Goal: Transaction & Acquisition: Download file/media

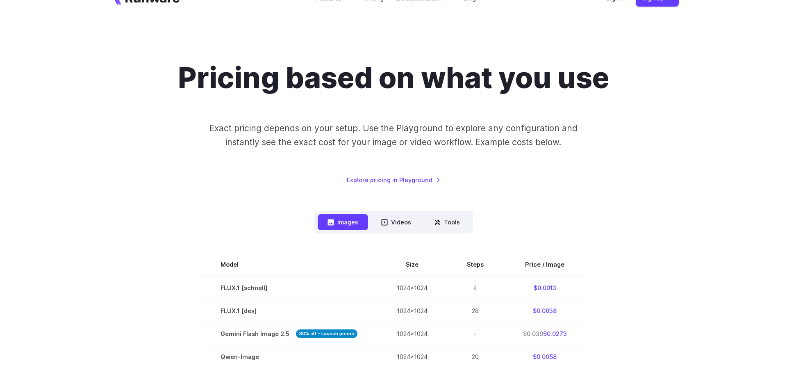
scroll to position [125, 0]
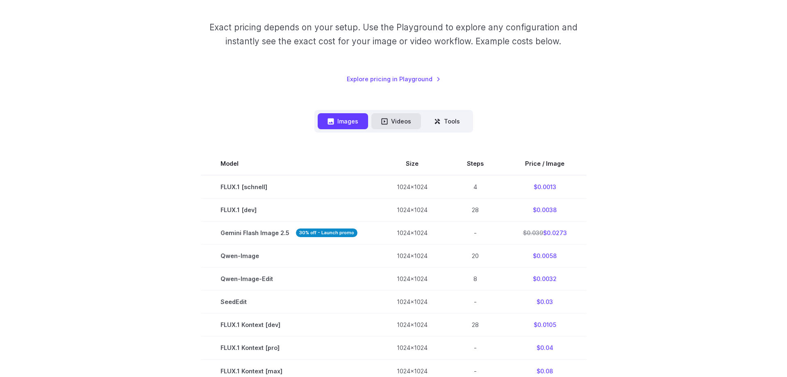
drag, startPoint x: 379, startPoint y: 126, endPoint x: 384, endPoint y: 125, distance: 5.1
click at [381, 126] on button "Videos" at bounding box center [396, 121] width 50 height 16
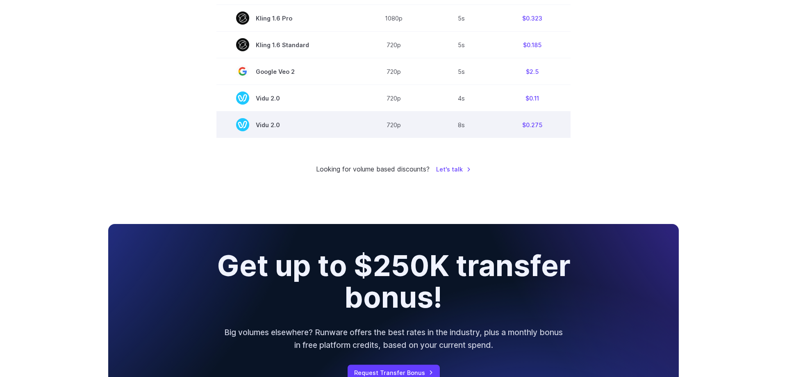
scroll to position [669, 0]
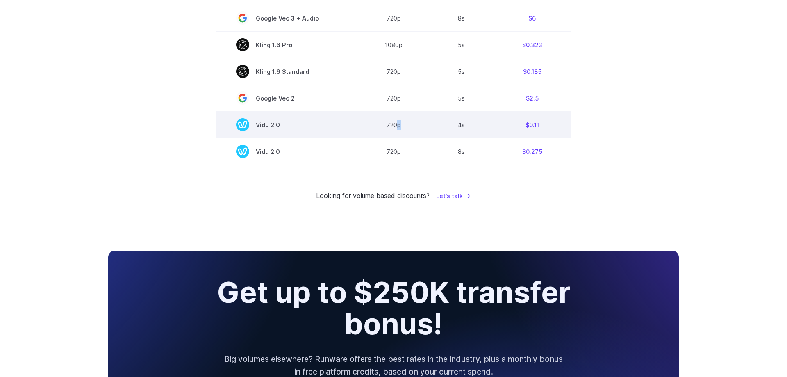
drag, startPoint x: 399, startPoint y: 132, endPoint x: 420, endPoint y: 129, distance: 20.7
click at [420, 129] on td "720p" at bounding box center [393, 124] width 70 height 27
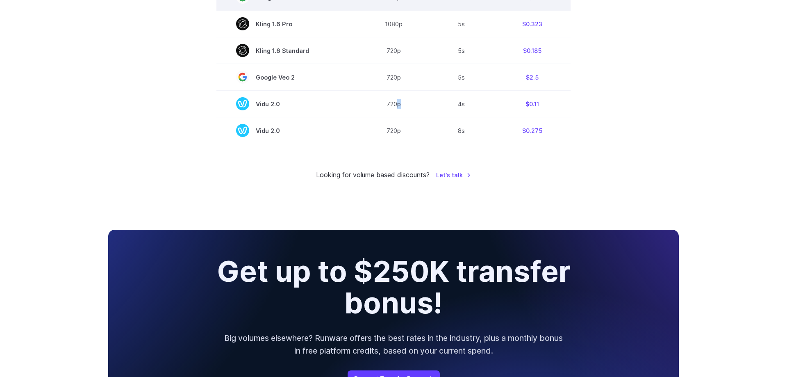
scroll to position [543, 0]
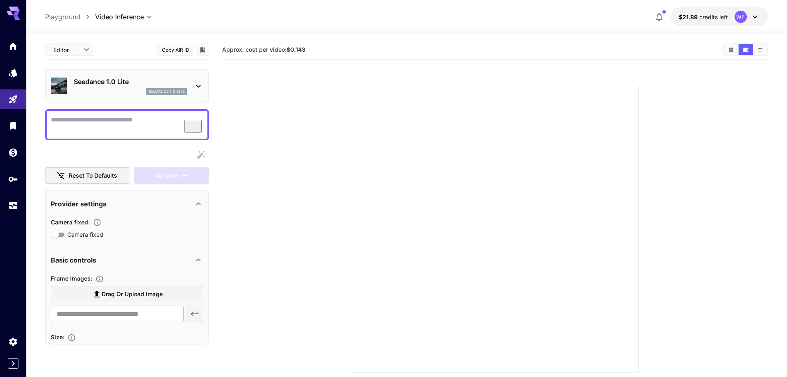
click at [141, 79] on p "Seedance 1.0 Lite" at bounding box center [130, 82] width 113 height 10
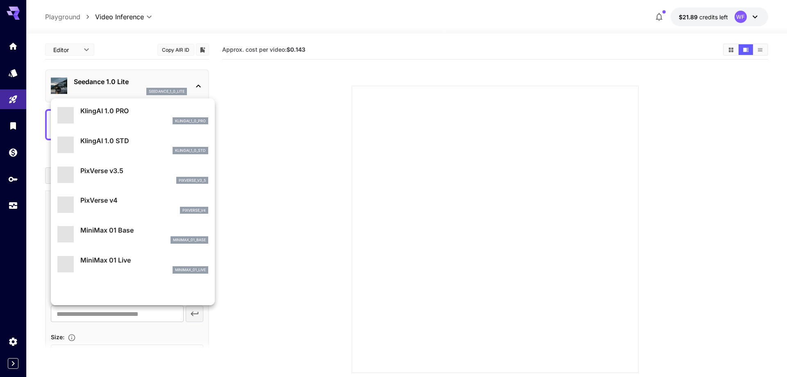
scroll to position [603, 0]
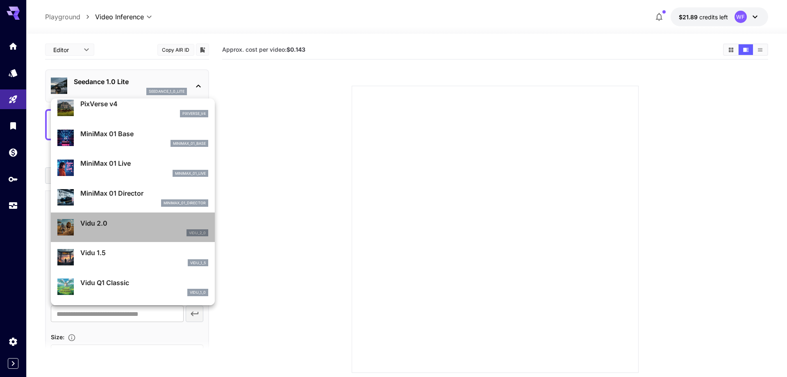
click at [119, 225] on p "Vidu 2.0" at bounding box center [144, 223] width 128 height 10
type input "**********"
type input "****"
type input "*"
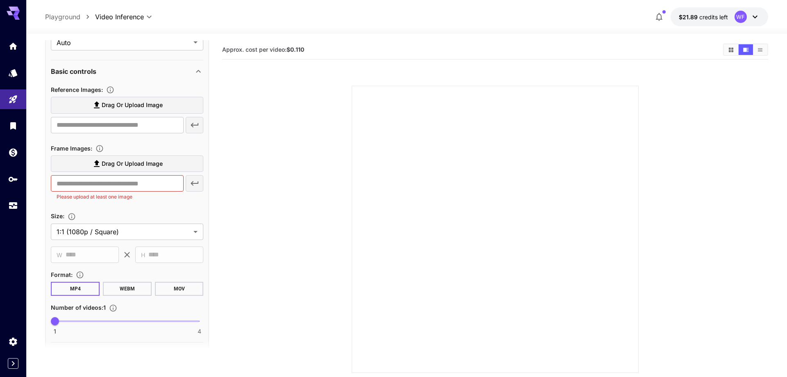
scroll to position [234, 0]
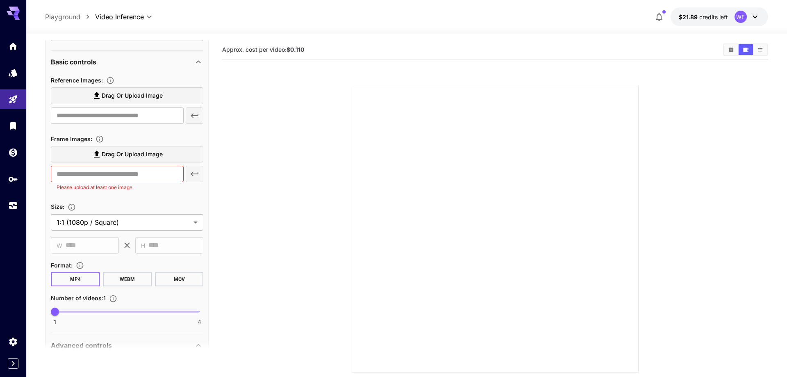
click at [134, 225] on body "**********" at bounding box center [393, 220] width 787 height 441
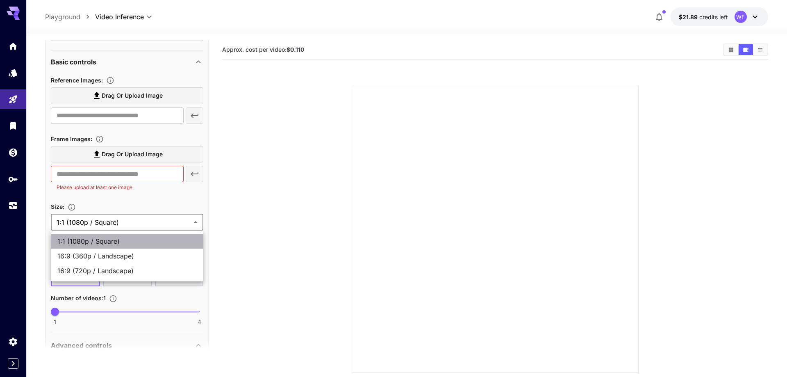
click at [116, 243] on span "1:1 (1080p / Square)" at bounding box center [126, 241] width 139 height 10
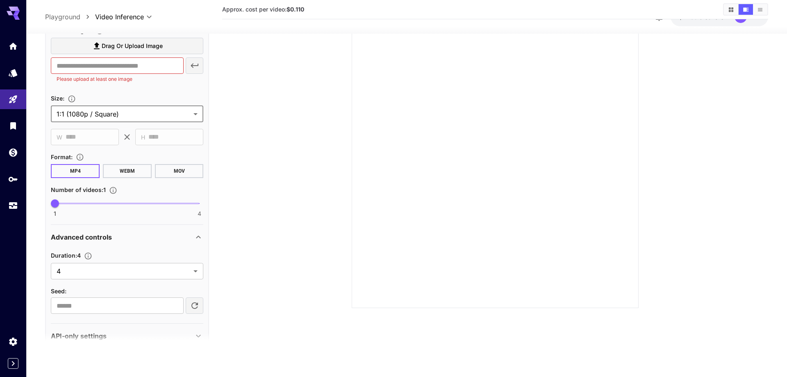
scroll to position [351, 0]
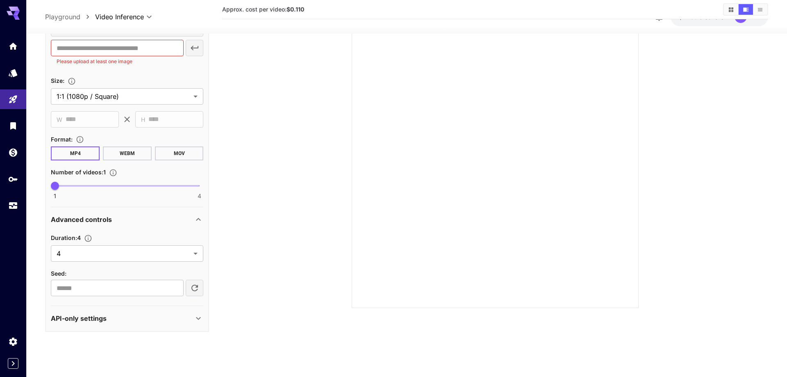
click at [195, 318] on icon at bounding box center [198, 318] width 10 height 10
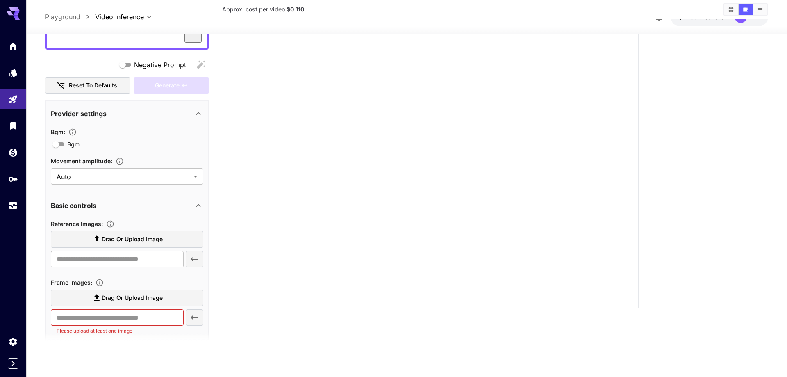
scroll to position [145, 0]
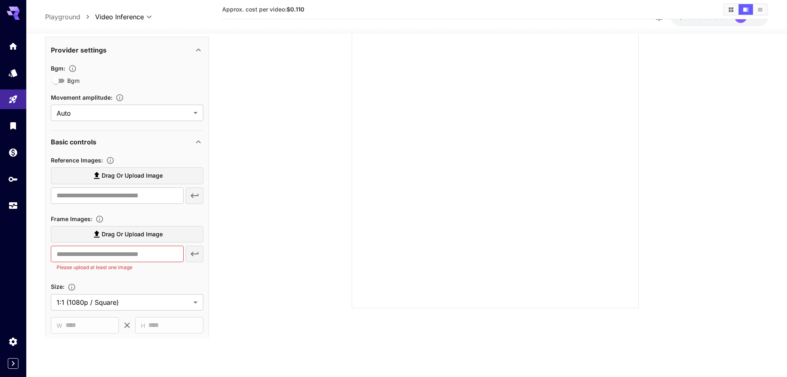
click at [146, 179] on span "Drag or upload image" at bounding box center [132, 175] width 61 height 10
click at [0, 0] on input "Drag or upload image" at bounding box center [0, 0] width 0 height 0
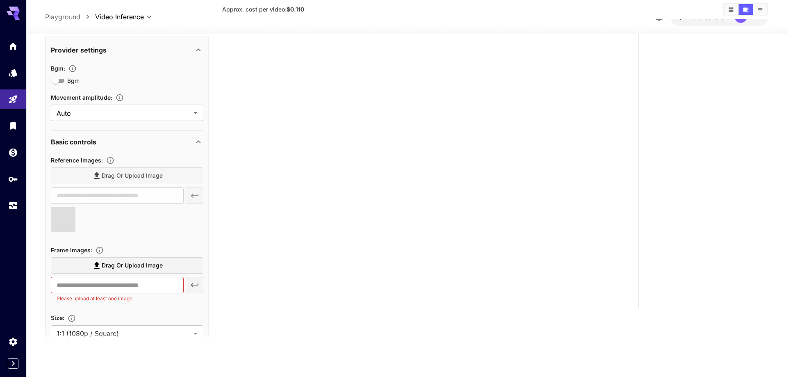
type input "**********"
type input "***"
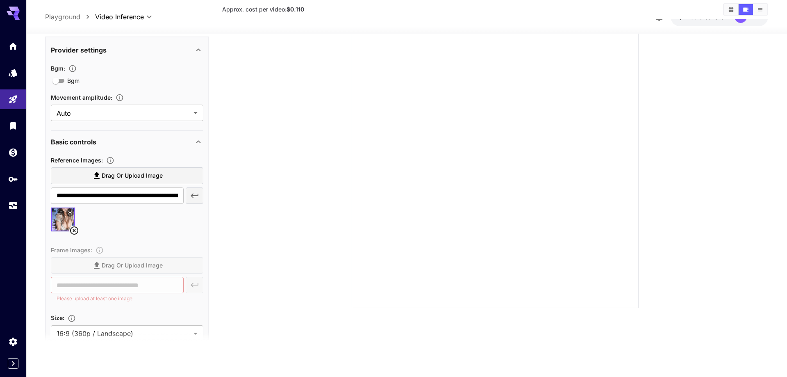
click at [200, 142] on icon at bounding box center [198, 141] width 5 height 3
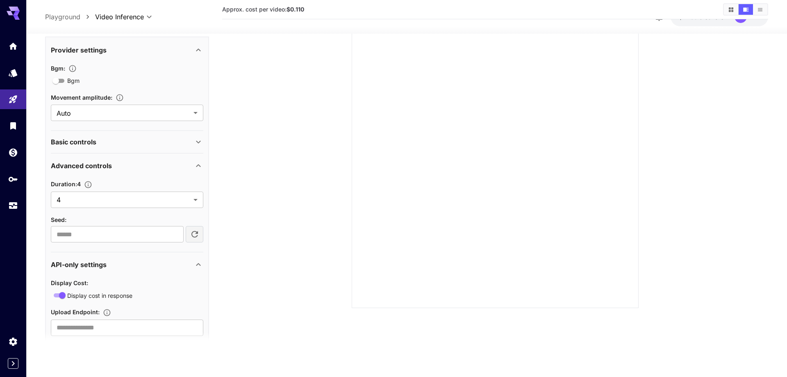
click at [197, 141] on icon at bounding box center [198, 142] width 5 height 3
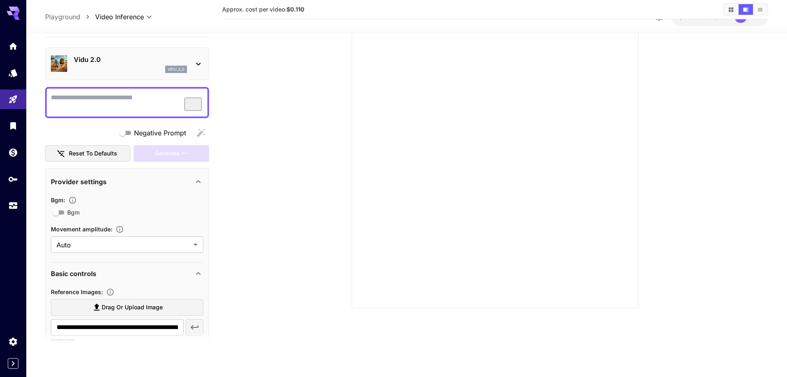
scroll to position [5, 0]
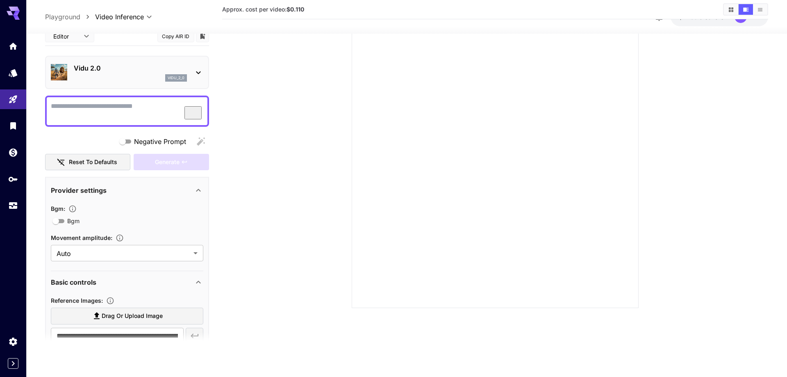
click at [143, 113] on textarea "Negative Prompt" at bounding box center [127, 111] width 152 height 20
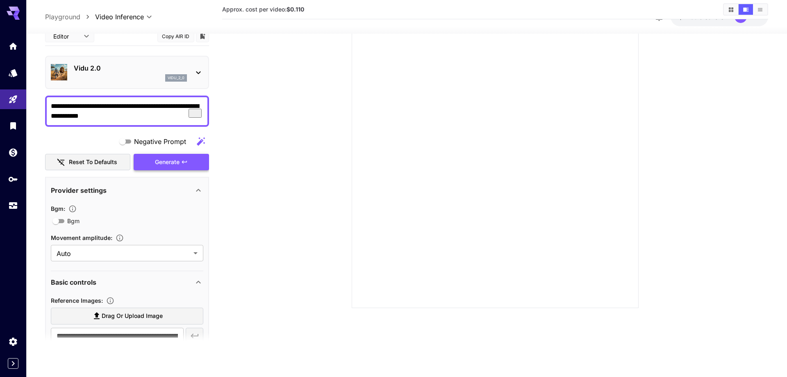
type textarea "**********"
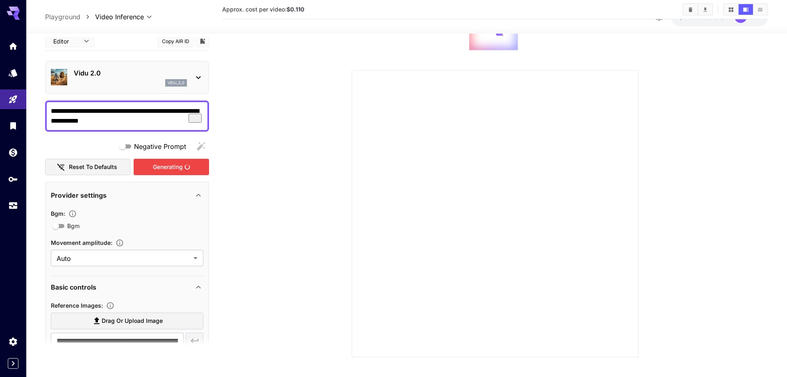
click at [168, 161] on div "Generating" at bounding box center [171, 167] width 75 height 17
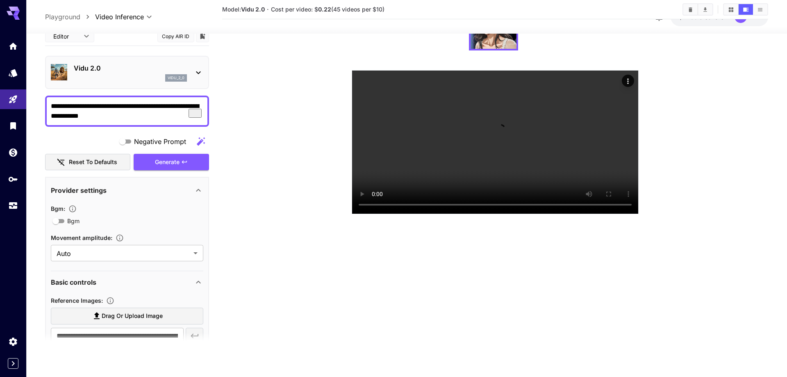
scroll to position [65, 0]
click at [630, 81] on icon "Actions" at bounding box center [628, 81] width 8 height 8
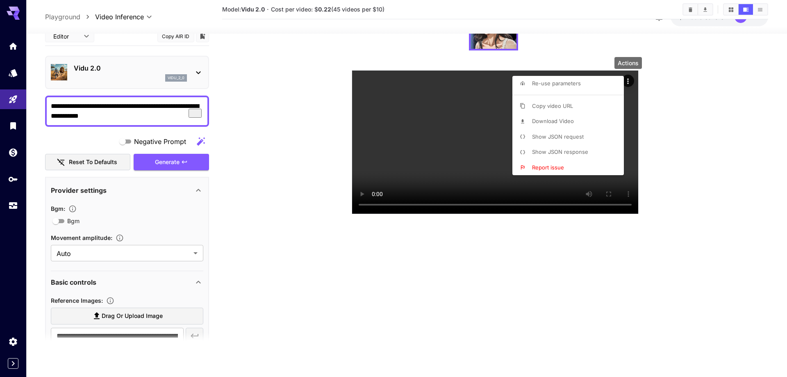
click at [560, 120] on span "Download Video" at bounding box center [553, 121] width 42 height 7
click at [512, 245] on div at bounding box center [393, 188] width 787 height 377
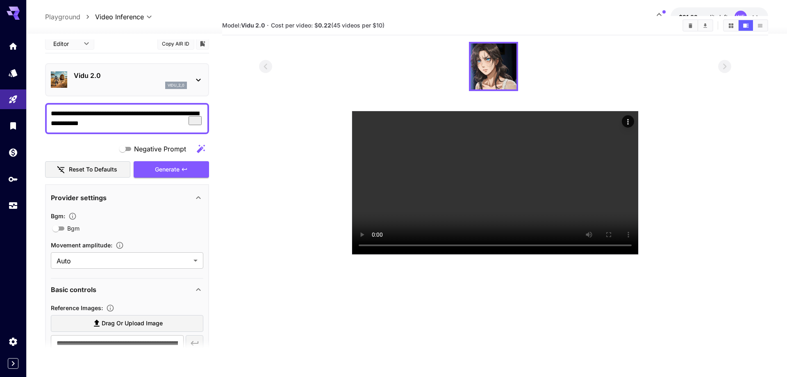
scroll to position [0, 0]
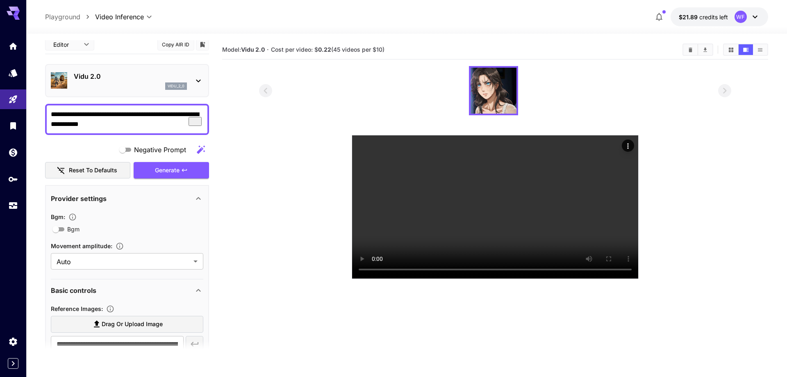
click at [531, 348] on section "Model: Vidu 2.0 · Cost per video: $ 0.22 (45 videos per $10)" at bounding box center [494, 228] width 545 height 377
click at [136, 126] on textarea "**********" at bounding box center [127, 119] width 152 height 20
type textarea "**********"
click at [159, 169] on div "Generate" at bounding box center [171, 170] width 75 height 17
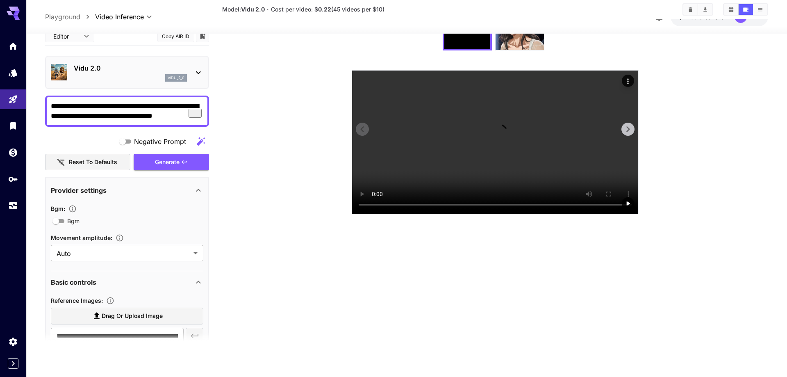
scroll to position [65, 0]
click at [630, 78] on icon "Actions" at bounding box center [628, 81] width 8 height 8
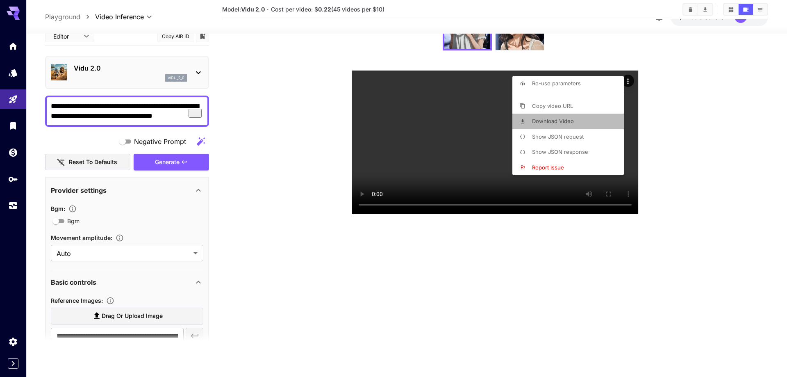
click at [573, 122] on span "Download Video" at bounding box center [553, 121] width 42 height 7
click at [511, 311] on div at bounding box center [393, 188] width 787 height 377
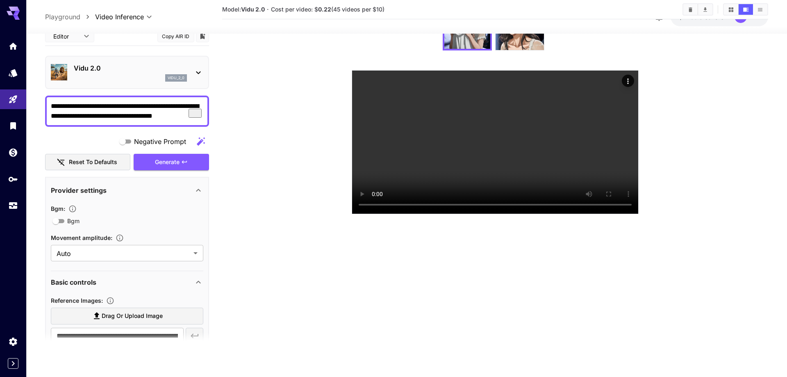
click at [200, 73] on icon at bounding box center [198, 73] width 10 height 10
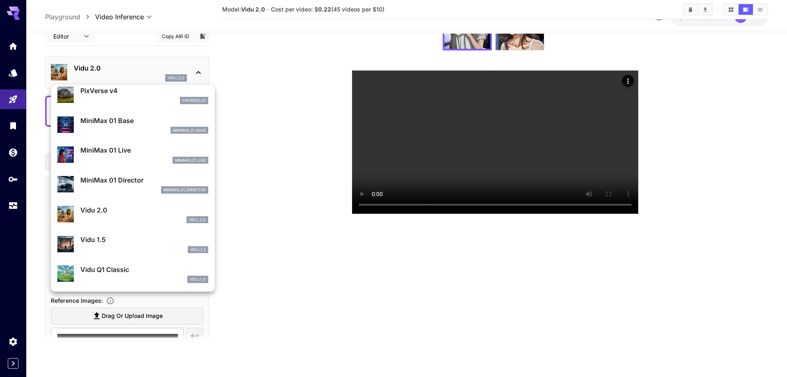
scroll to position [603, 0]
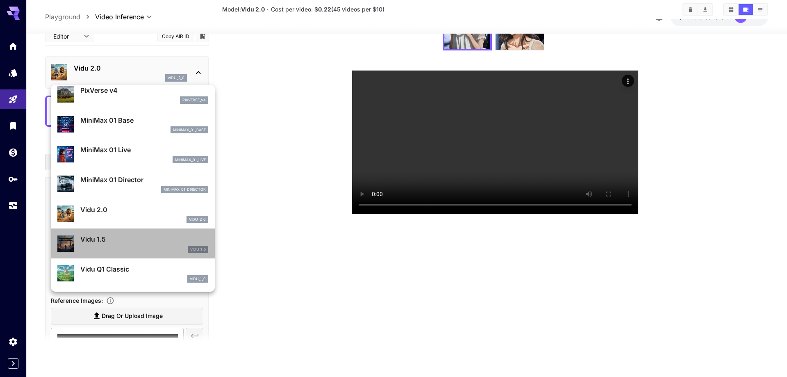
click at [135, 236] on p "Vidu 1.5" at bounding box center [144, 239] width 128 height 10
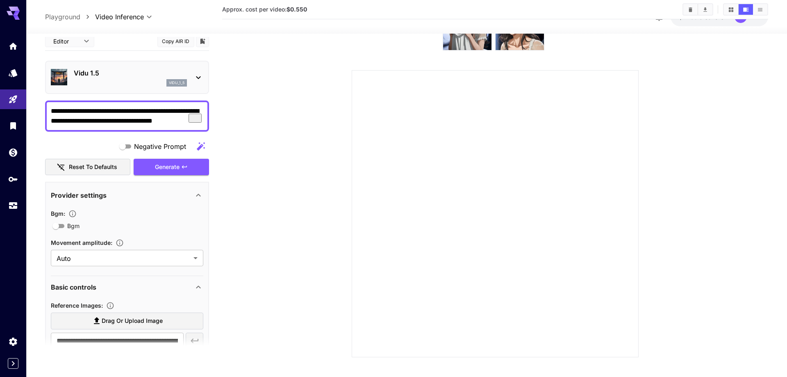
type input "**********"
type input "****"
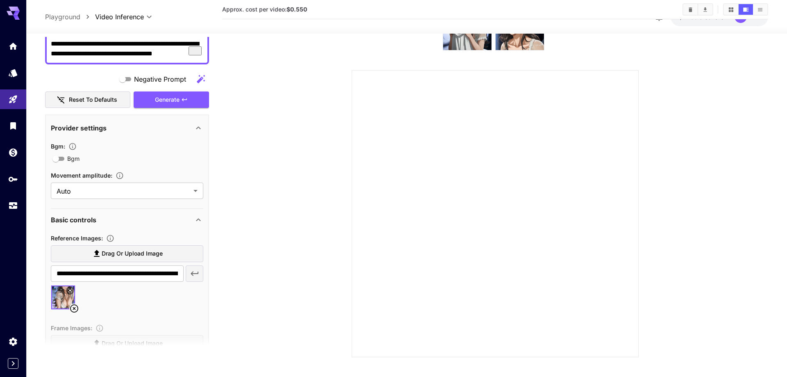
scroll to position [0, 0]
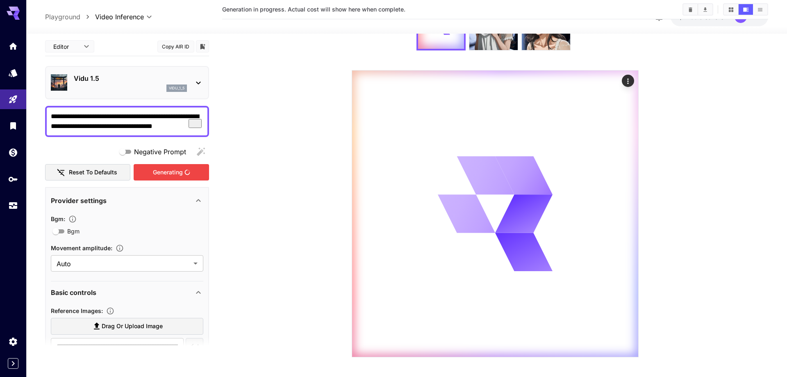
click at [179, 172] on div "Generating" at bounding box center [171, 172] width 75 height 17
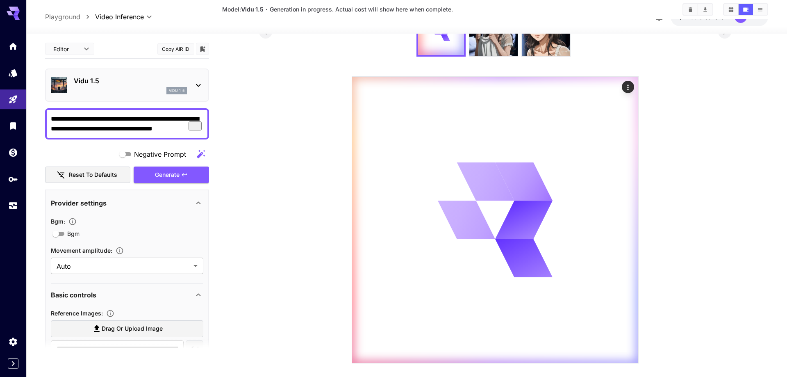
scroll to position [70, 0]
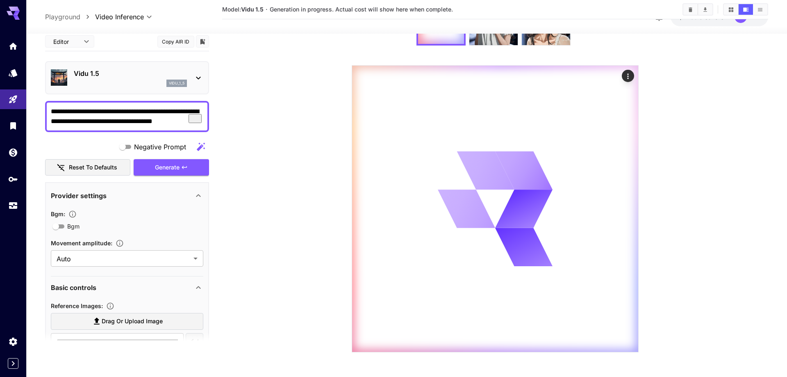
click at [302, 207] on section at bounding box center [495, 174] width 472 height 356
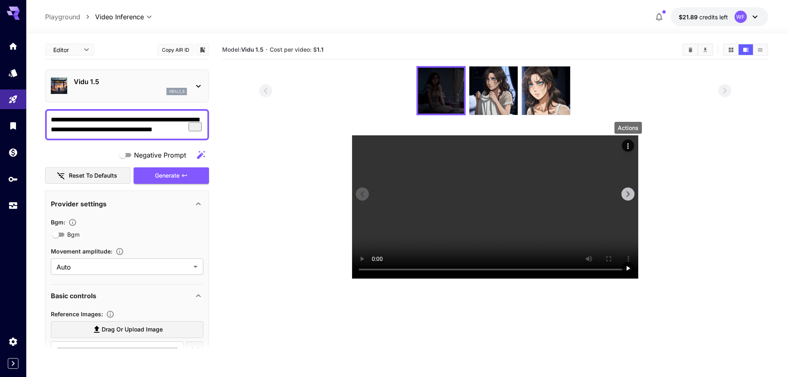
click at [627, 146] on icon "Actions" at bounding box center [628, 146] width 8 height 8
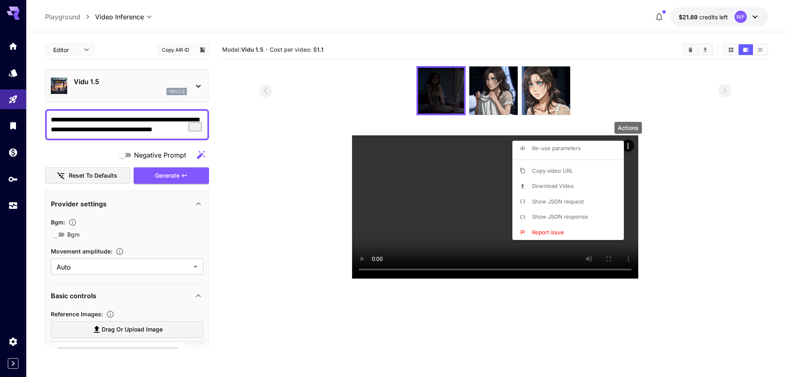
click at [558, 184] on span "Download Video" at bounding box center [553, 185] width 42 height 7
click at [299, 67] on div at bounding box center [393, 188] width 787 height 377
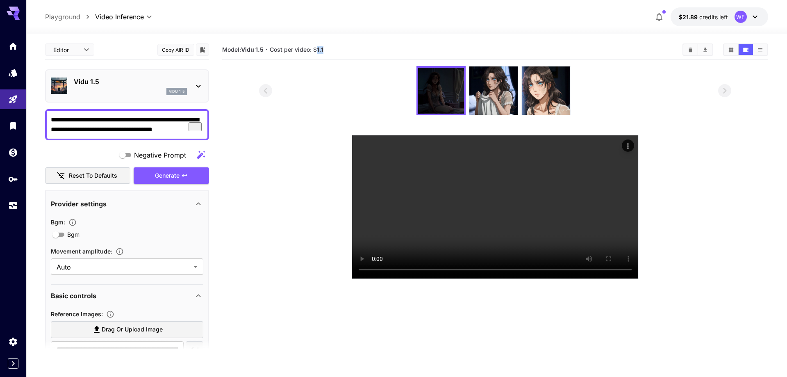
drag, startPoint x: 316, startPoint y: 50, endPoint x: 332, endPoint y: 50, distance: 16.0
click at [332, 50] on section "Model: Vidu 1.5 · Cost per video: $ 1.1" at bounding box center [449, 50] width 454 height 10
click at [492, 91] on img at bounding box center [493, 90] width 48 height 48
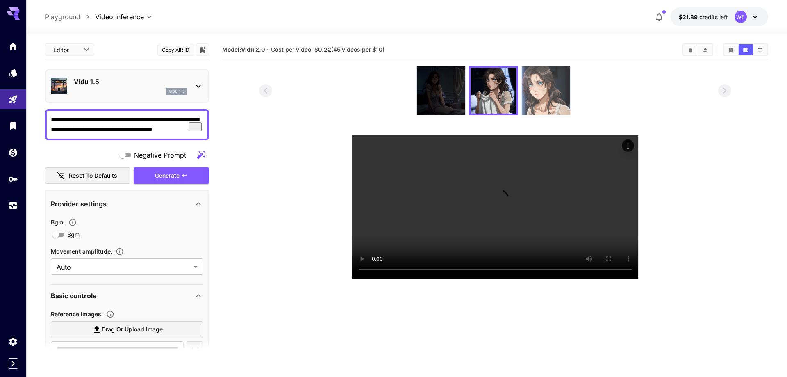
click at [532, 95] on img at bounding box center [546, 90] width 48 height 48
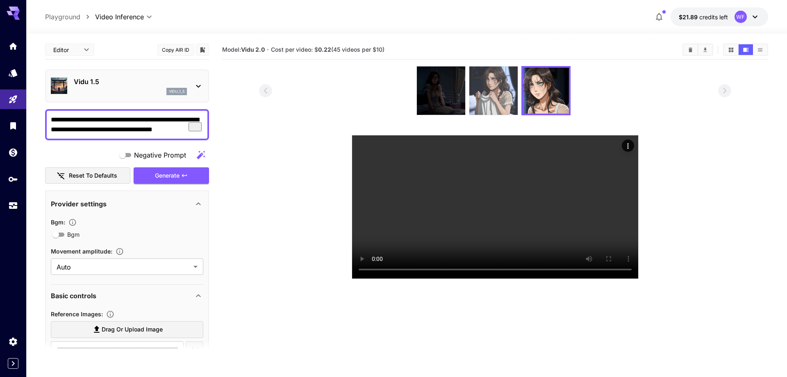
click at [504, 96] on img at bounding box center [493, 90] width 48 height 48
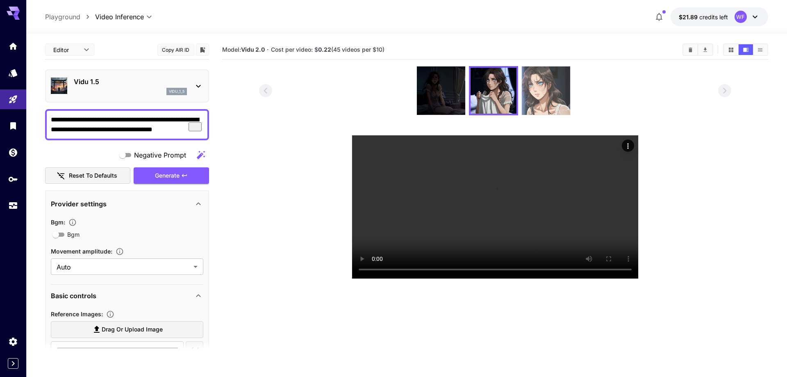
click at [541, 93] on img at bounding box center [546, 90] width 48 height 48
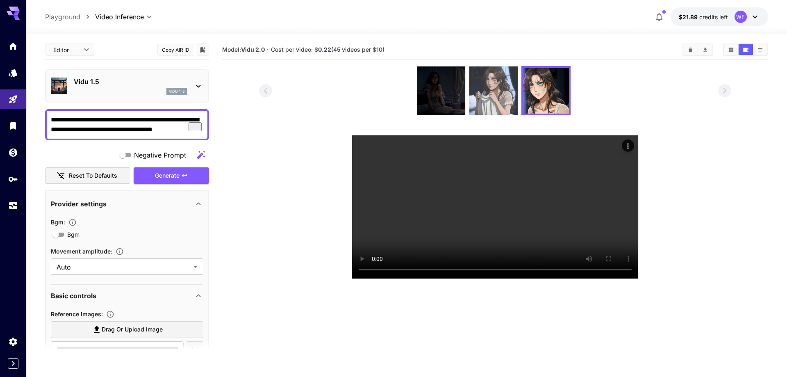
click at [506, 97] on img at bounding box center [493, 90] width 48 height 48
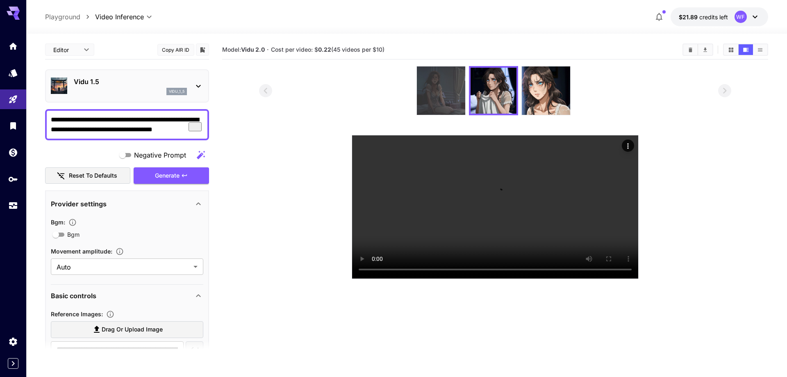
click at [459, 98] on img at bounding box center [441, 90] width 48 height 48
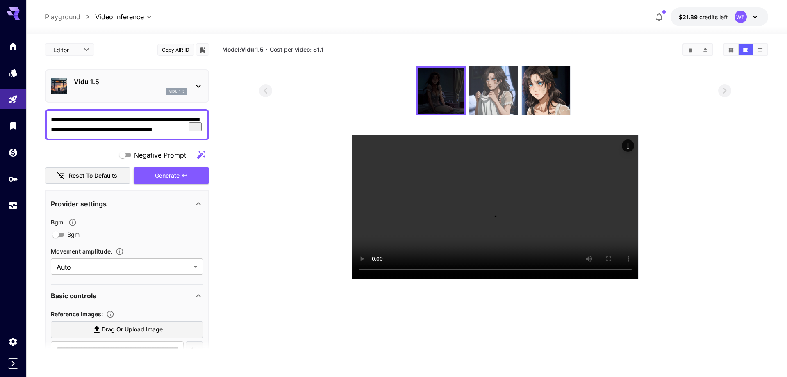
click at [495, 93] on img at bounding box center [493, 90] width 48 height 48
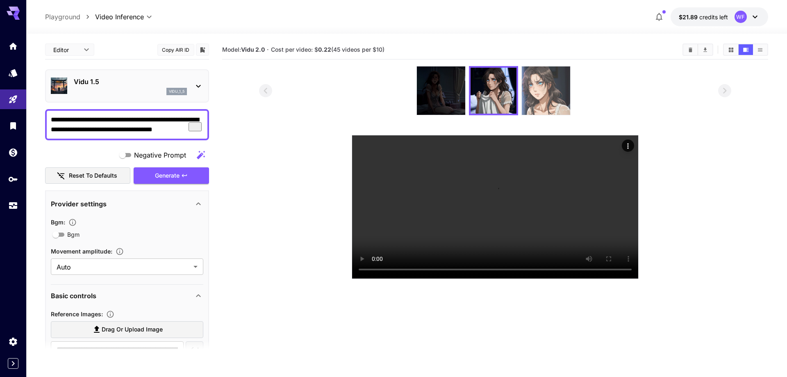
click at [540, 95] on img at bounding box center [546, 90] width 48 height 48
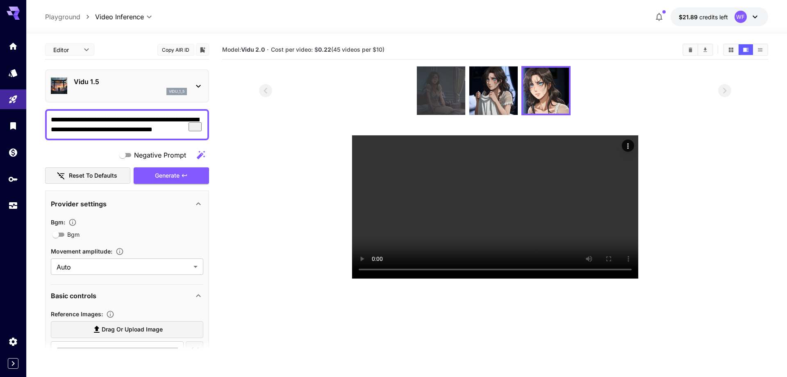
click at [445, 82] on img at bounding box center [441, 90] width 48 height 48
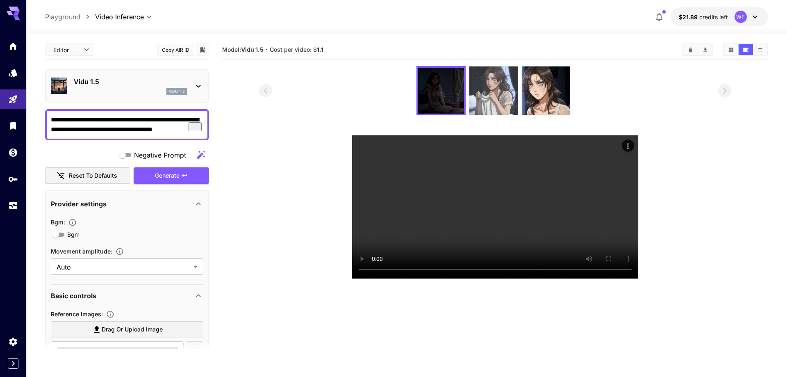
click at [488, 82] on img at bounding box center [493, 90] width 48 height 48
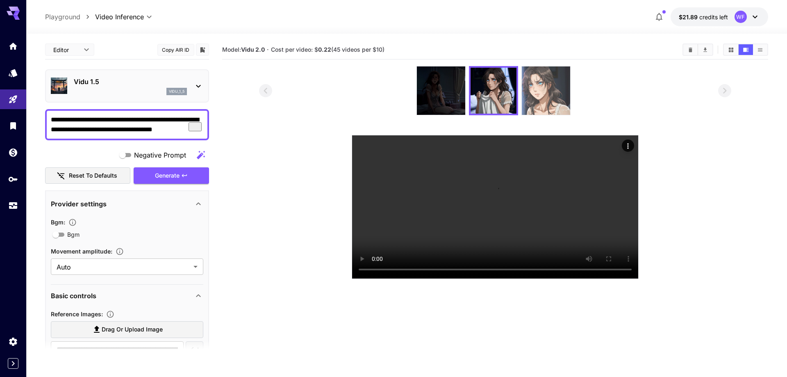
click at [553, 93] on img at bounding box center [546, 90] width 48 height 48
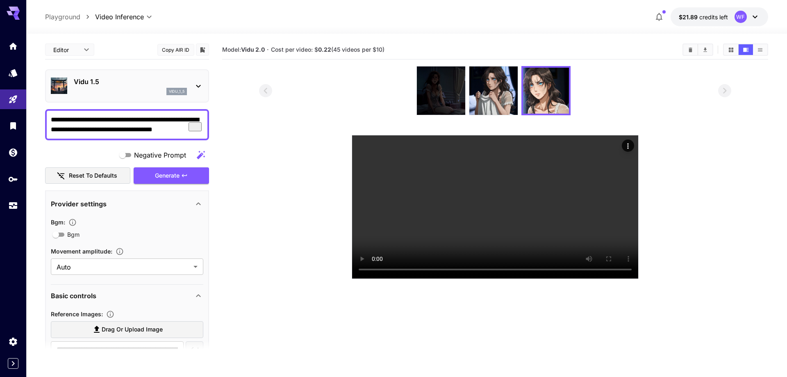
click at [611, 92] on div at bounding box center [495, 90] width 472 height 49
click at [192, 82] on div "Vidu 1.5 vidu_1_5" at bounding box center [127, 85] width 152 height 25
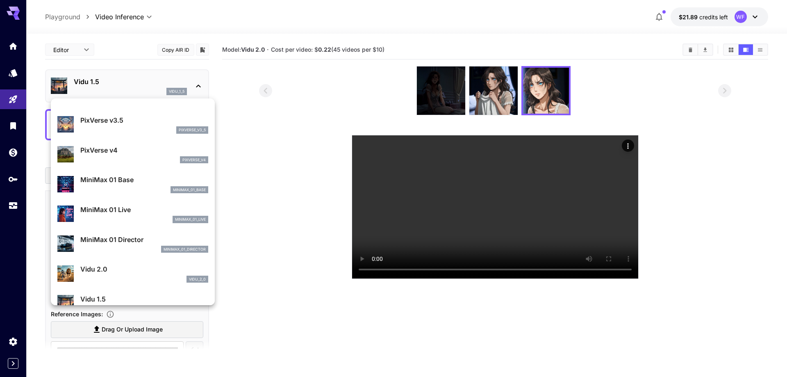
scroll to position [603, 0]
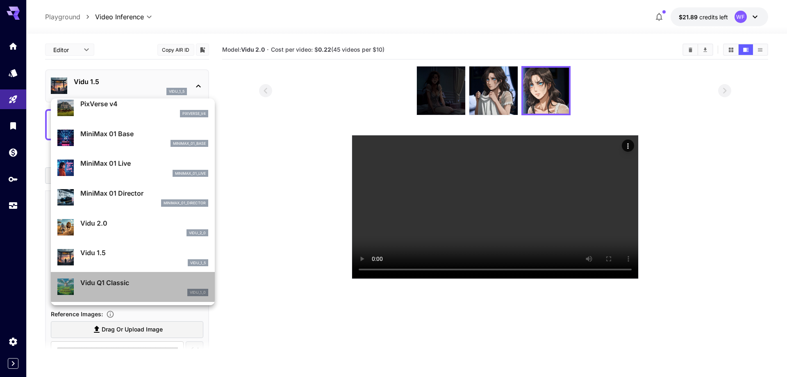
click at [130, 277] on div "Vidu Q1 Classic vidu_1_0" at bounding box center [132, 286] width 151 height 25
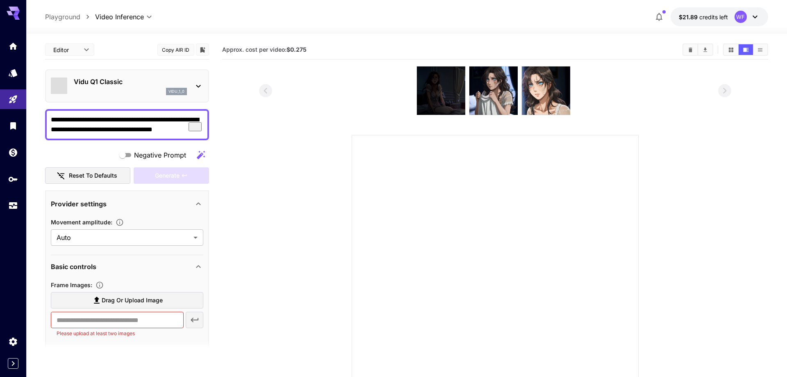
type input "*"
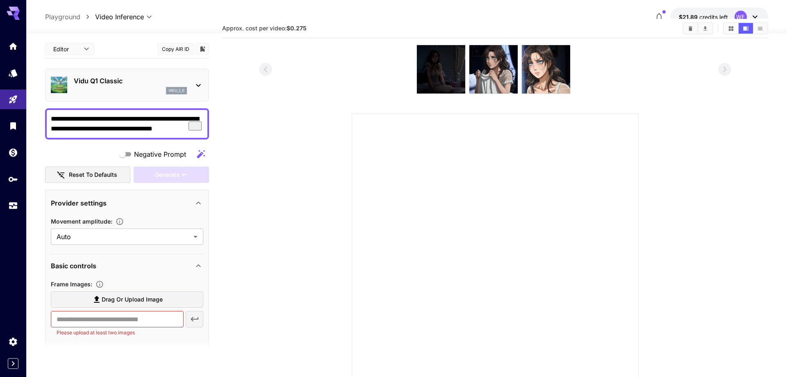
scroll to position [0, 0]
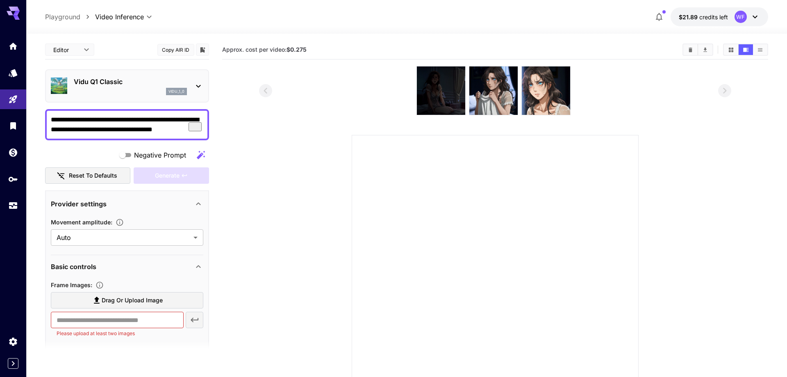
click at [156, 84] on p "Vidu Q1 Classic" at bounding box center [130, 82] width 113 height 10
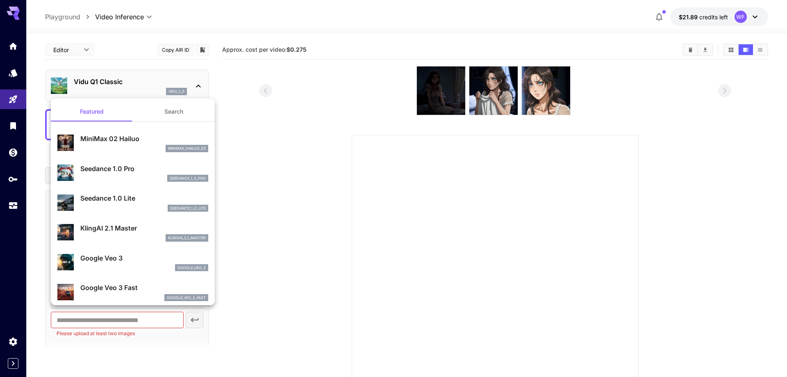
click at [130, 168] on p "Seedance 1.0 Pro" at bounding box center [144, 168] width 128 height 10
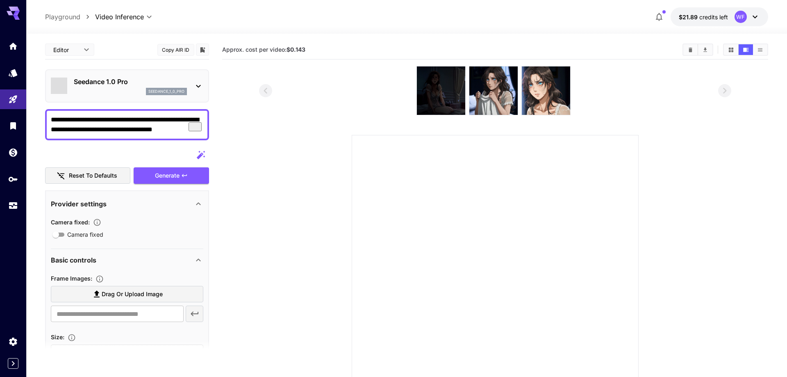
type input "**********"
type input "***"
click at [183, 86] on p "Seedance 1.0 Pro" at bounding box center [130, 82] width 113 height 10
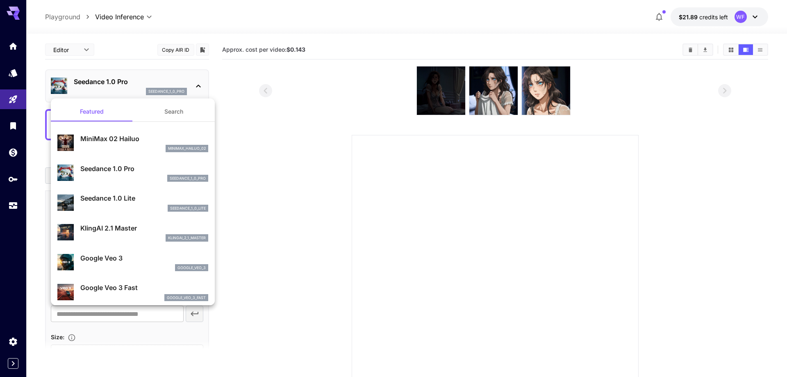
click at [252, 85] on div at bounding box center [393, 188] width 787 height 377
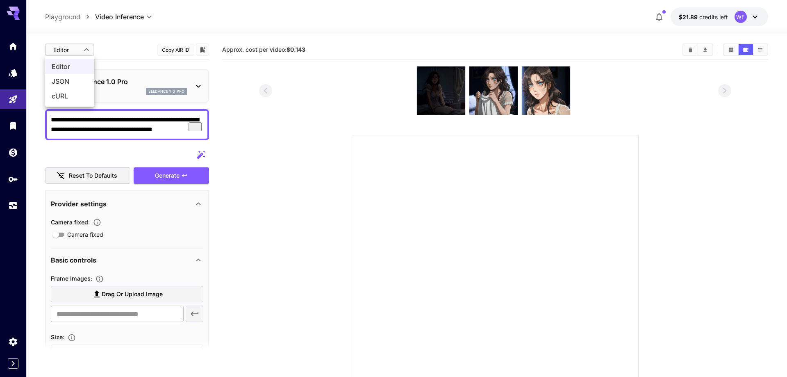
click at [91, 48] on body "**********" at bounding box center [393, 223] width 787 height 446
click at [122, 48] on div at bounding box center [393, 188] width 787 height 377
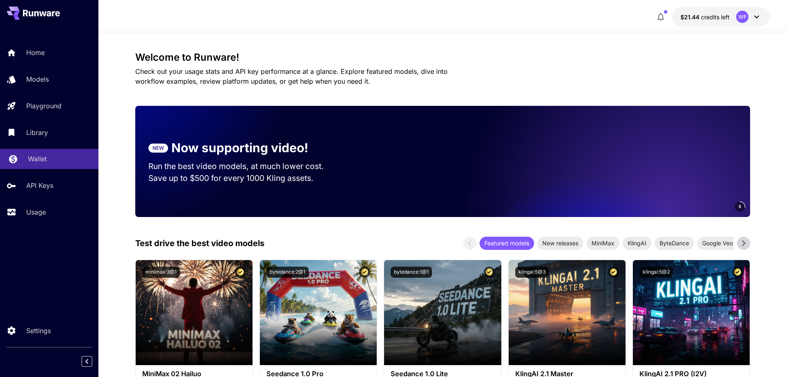
click at [31, 160] on p "Wallet" at bounding box center [37, 159] width 19 height 10
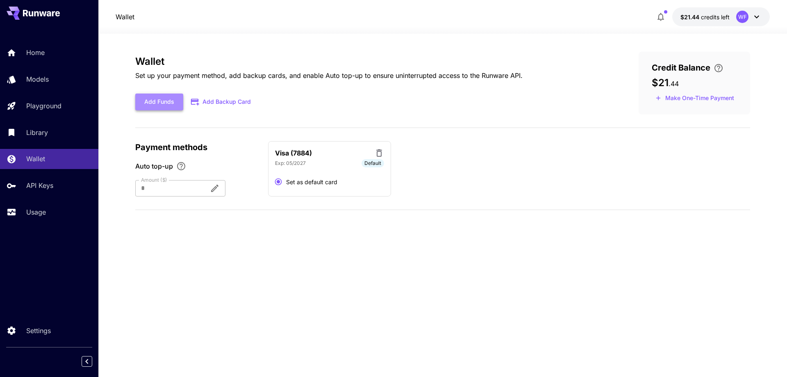
click at [158, 103] on button "Add Funds" at bounding box center [159, 101] width 48 height 17
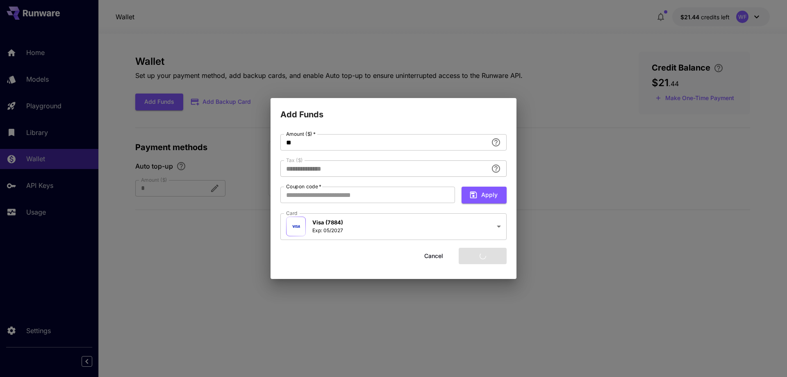
type input "****"
click at [438, 258] on button "Cancel" at bounding box center [433, 255] width 37 height 17
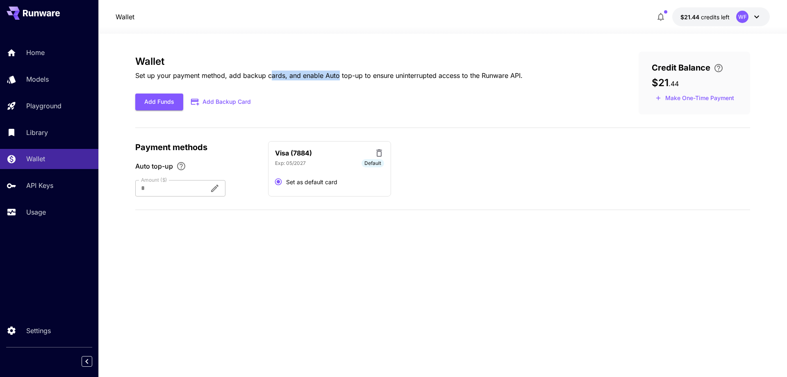
drag, startPoint x: 271, startPoint y: 76, endPoint x: 339, endPoint y: 77, distance: 67.6
click at [338, 77] on p "Set up your payment method, add backup cards, and enable Auto top-up to ensure …" at bounding box center [328, 75] width 387 height 10
click at [341, 77] on p "Set up your payment method, add backup cards, and enable Auto top-up to ensure …" at bounding box center [328, 75] width 387 height 10
click at [756, 19] on icon at bounding box center [756, 17] width 10 height 10
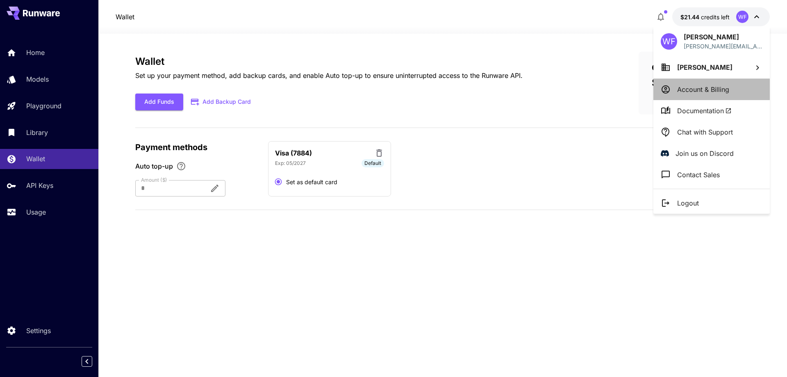
click at [691, 93] on p "Account & Billing" at bounding box center [703, 89] width 52 height 10
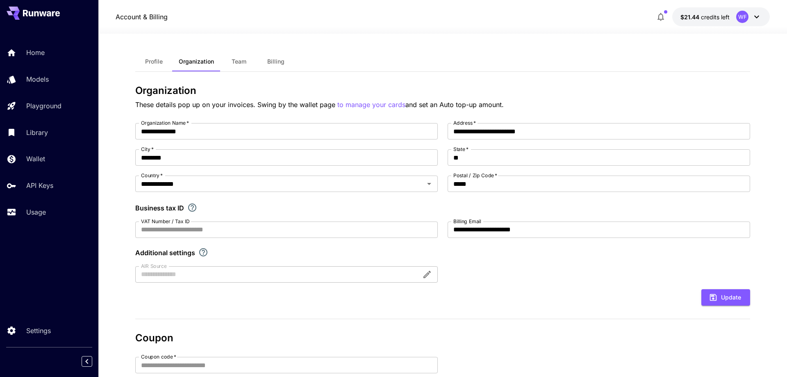
click at [241, 60] on span "Team" at bounding box center [239, 61] width 15 height 7
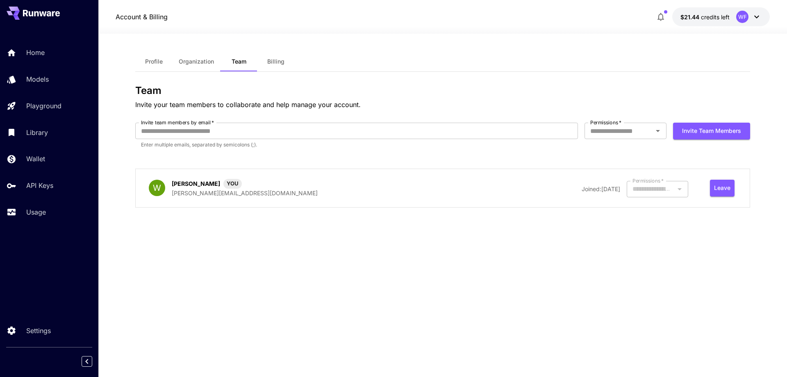
click at [282, 64] on span "Billing" at bounding box center [275, 61] width 17 height 7
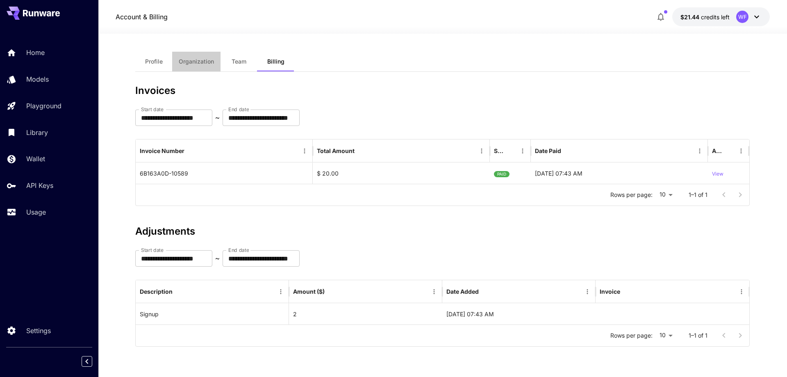
click at [208, 64] on span "Organization" at bounding box center [196, 61] width 35 height 7
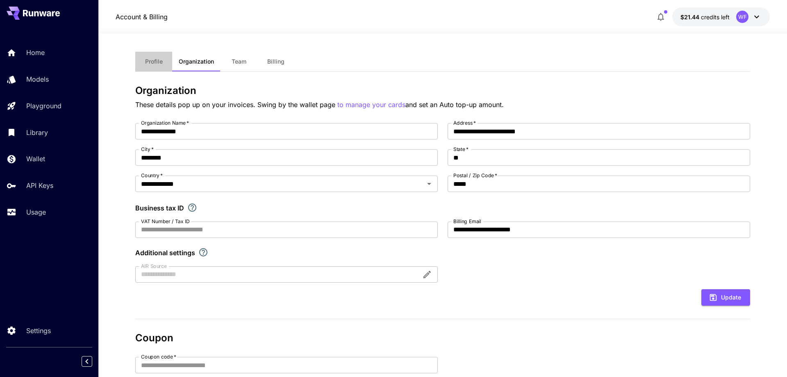
click at [157, 59] on span "Profile" at bounding box center [154, 61] width 18 height 7
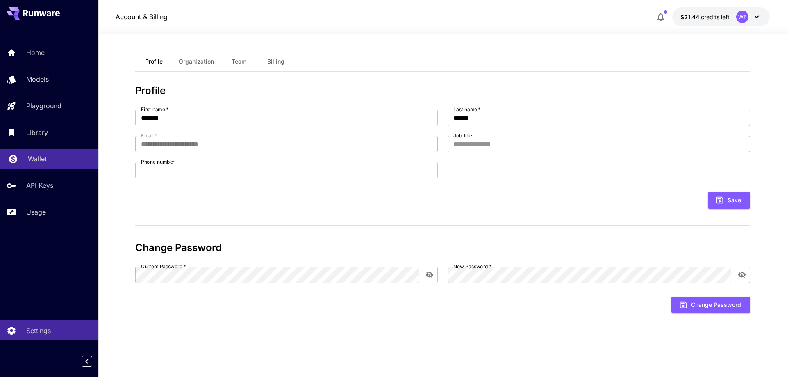
click at [38, 156] on p "Wallet" at bounding box center [37, 159] width 19 height 10
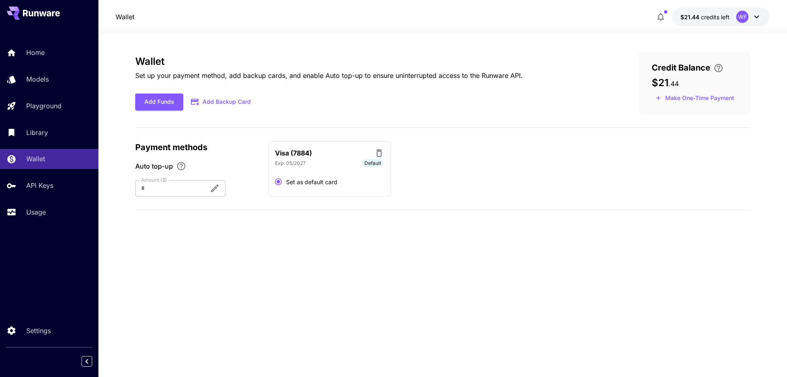
drag, startPoint x: 194, startPoint y: 189, endPoint x: 150, endPoint y: 183, distance: 43.9
click at [150, 183] on div "Amount ($) * Amount ($)" at bounding box center [180, 188] width 90 height 16
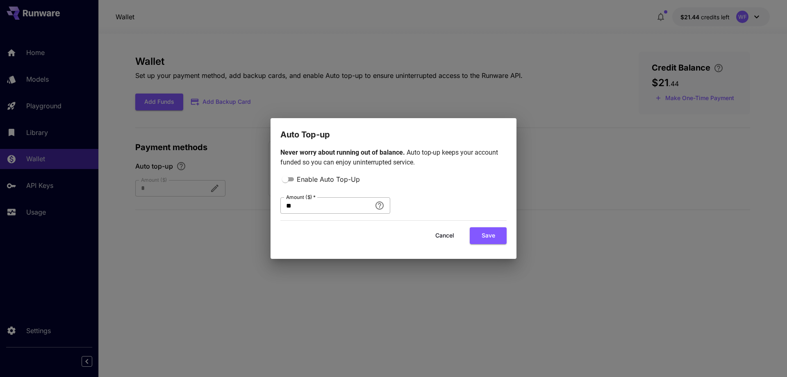
drag, startPoint x: 319, startPoint y: 215, endPoint x: 316, endPoint y: 207, distance: 9.1
click at [318, 215] on form "Enable Auto Top-Up Amount ($)   * ** Amount ($)   * Cancel Save" at bounding box center [393, 209] width 226 height 70
drag, startPoint x: 313, startPoint y: 206, endPoint x: 263, endPoint y: 202, distance: 50.5
click at [280, 202] on input "**" at bounding box center [325, 205] width 91 height 16
type input "**"
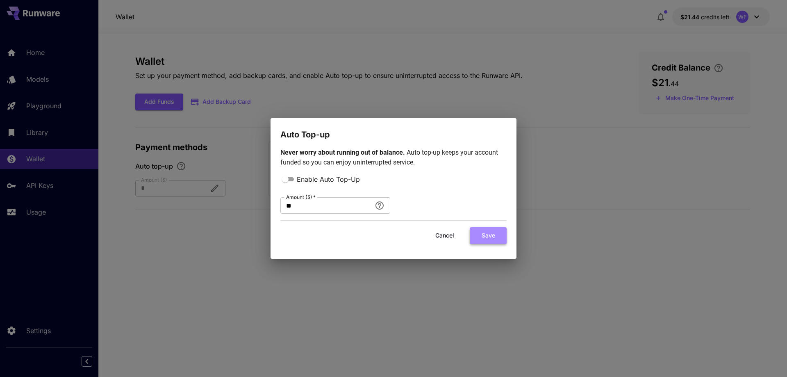
click at [491, 238] on button "Save" at bounding box center [488, 235] width 37 height 17
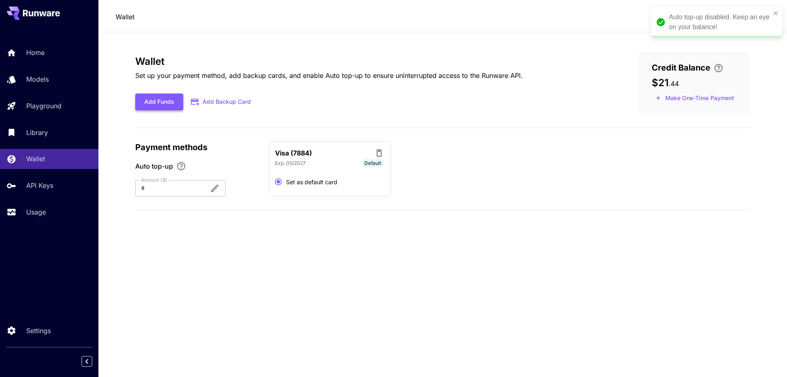
click at [157, 105] on button "Add Funds" at bounding box center [159, 101] width 48 height 17
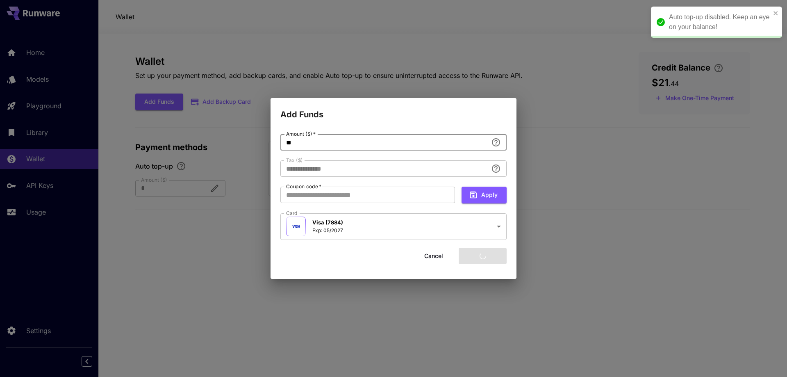
type input "****"
drag, startPoint x: 344, startPoint y: 145, endPoint x: 265, endPoint y: 138, distance: 79.4
click at [280, 138] on input "**" at bounding box center [383, 142] width 207 height 16
type input "**"
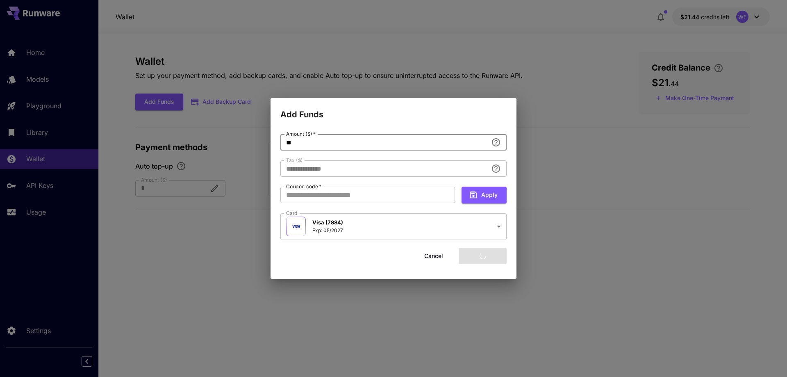
type input "****"
type input "**"
click at [482, 255] on button "Add funds" at bounding box center [482, 255] width 48 height 17
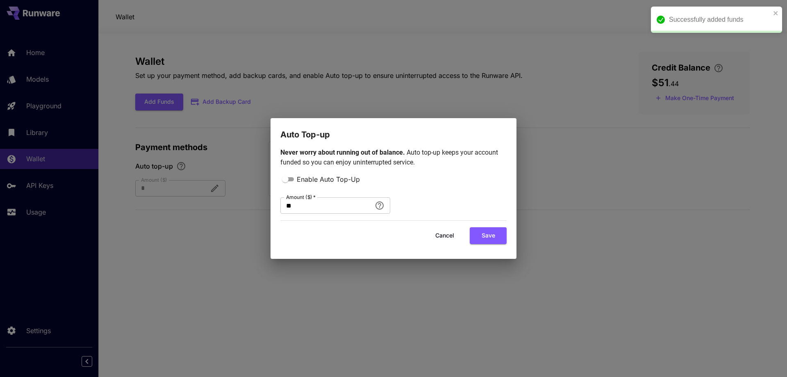
click at [447, 233] on button "Cancel" at bounding box center [444, 235] width 37 height 17
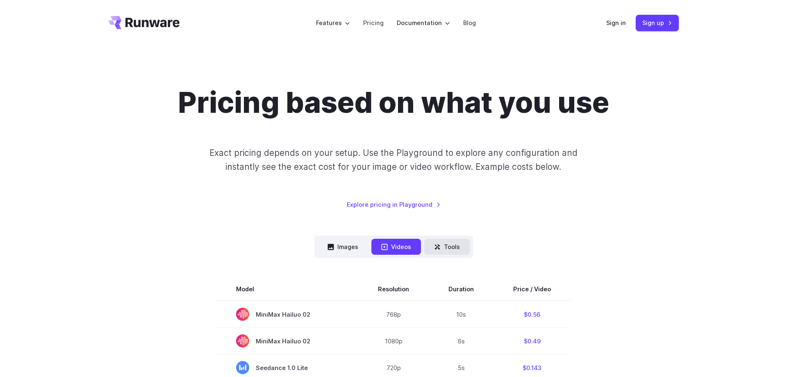
click at [446, 246] on button "Tools" at bounding box center [446, 246] width 45 height 16
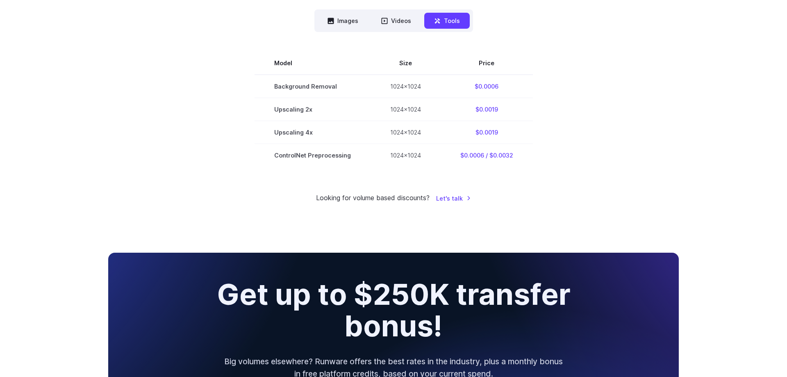
scroll to position [209, 0]
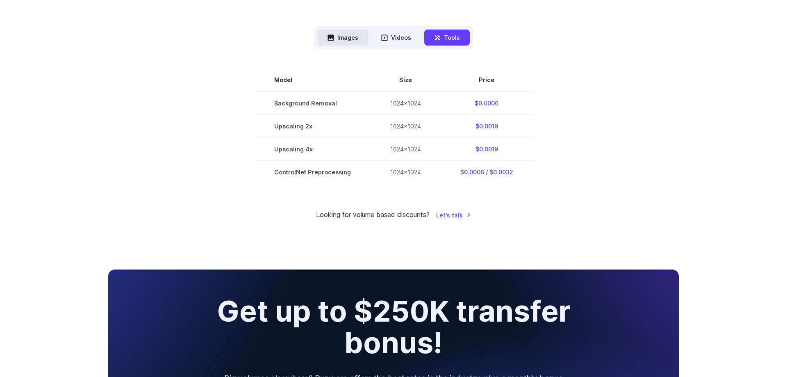
click at [354, 38] on button "Images" at bounding box center [343, 38] width 50 height 16
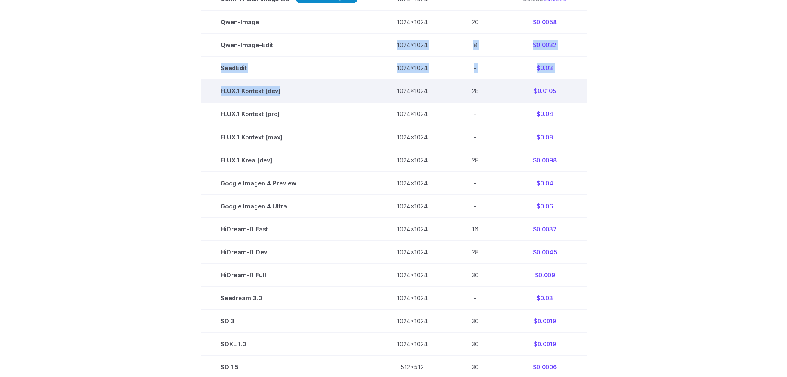
scroll to position [320, 0]
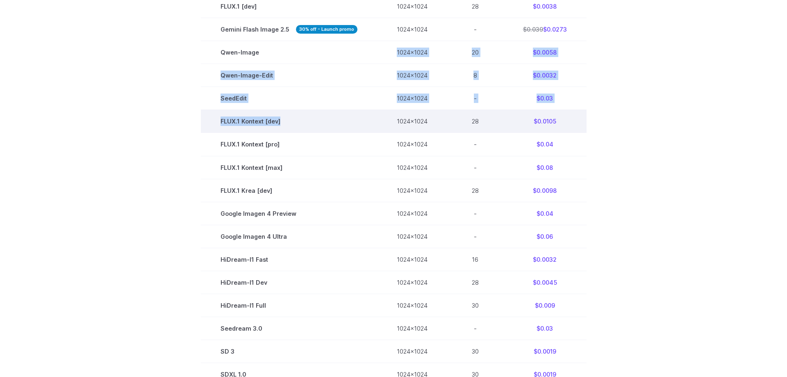
click at [286, 33] on tbody "Model Size Steps Price / Image FLUX.1 [schnell] 1024x1024 4 $0.0013 FLUX.1 [dev…" at bounding box center [394, 178] width 386 height 459
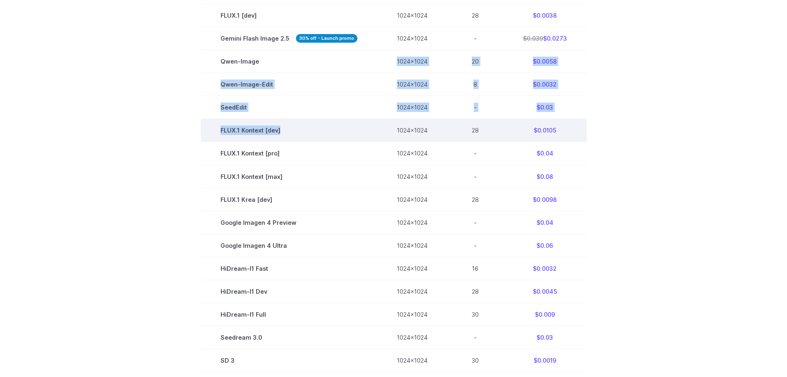
click at [346, 126] on td "FLUX.1 Kontext [dev]" at bounding box center [289, 130] width 176 height 23
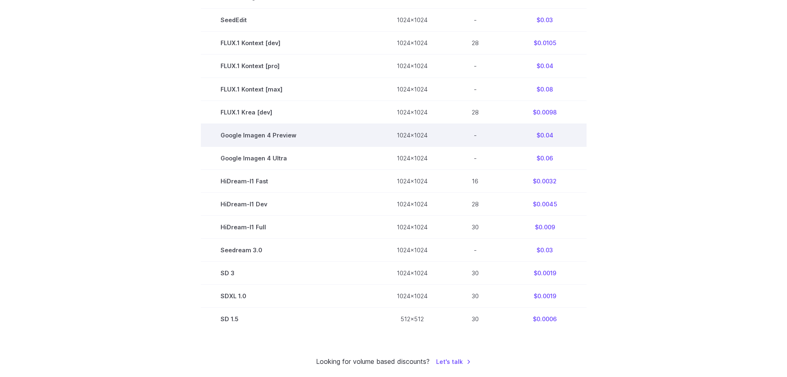
scroll to position [403, 0]
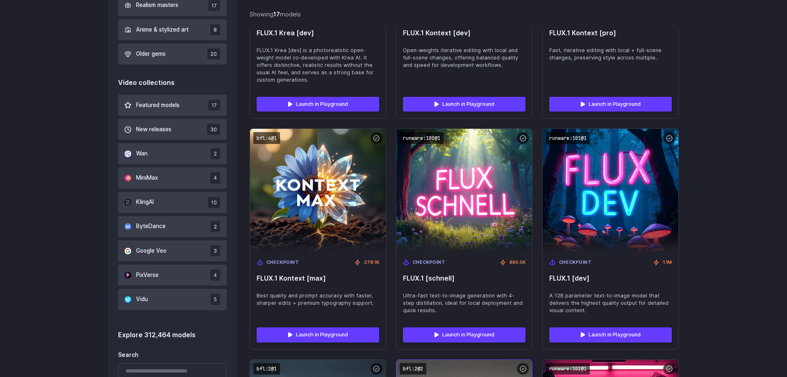
scroll to position [530, 0]
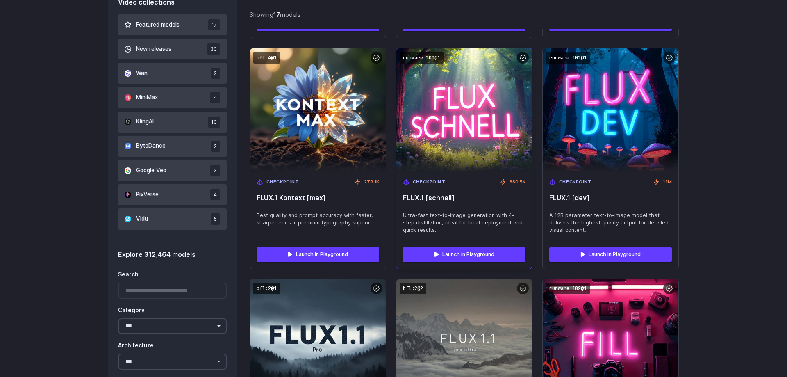
click at [445, 196] on span "FLUX.1 [schnell]" at bounding box center [464, 198] width 123 height 8
click at [419, 59] on code "runware:100@1" at bounding box center [421, 58] width 44 height 12
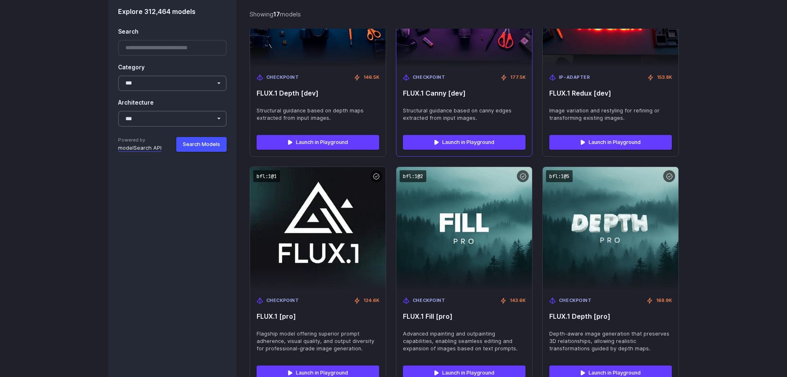
scroll to position [1115, 0]
